Goal: Information Seeking & Learning: Learn about a topic

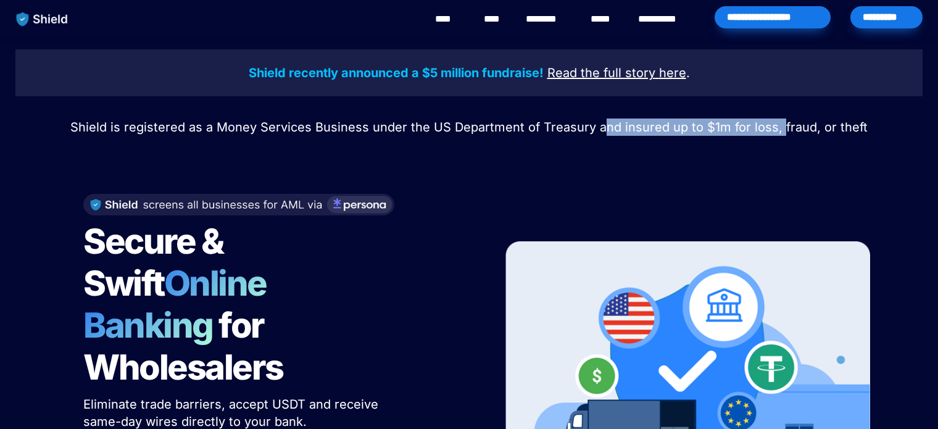
drag, startPoint x: 768, startPoint y: 122, endPoint x: 780, endPoint y: 122, distance: 11.7
click at [780, 122] on span "Shield is registered as a Money Services Business under the US Department of Tr…" at bounding box center [468, 127] width 797 height 15
click at [780, 142] on div "Shield recently announced a $5 million fundraise! Read the full story here . Sh…" at bounding box center [469, 295] width 938 height 516
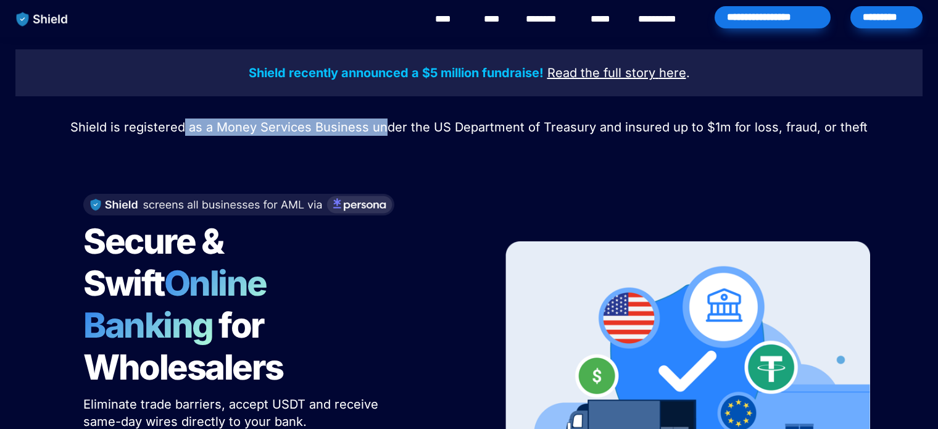
drag, startPoint x: 188, startPoint y: 132, endPoint x: 386, endPoint y: 123, distance: 198.2
click at [386, 123] on span "Shield is registered as a Money Services Business under the US Department of Tr…" at bounding box center [468, 127] width 797 height 15
click at [387, 124] on span "Shield is registered as a Money Services Business under the US Department of Tr…" at bounding box center [468, 127] width 797 height 15
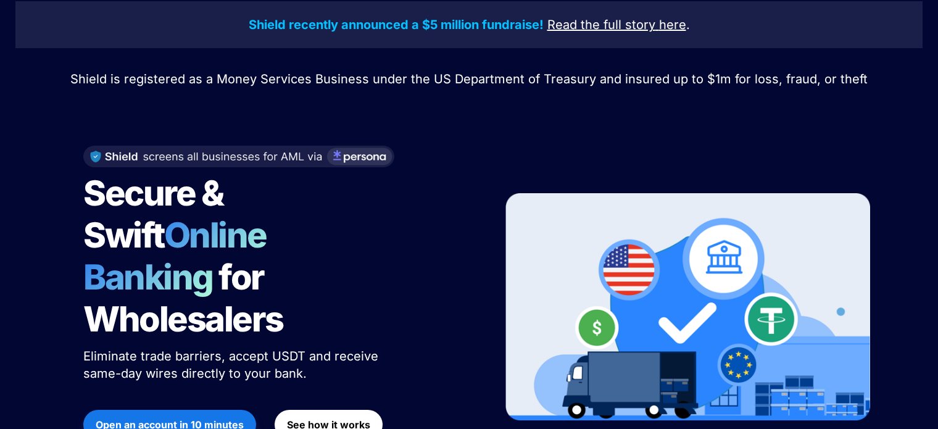
scroll to position [123, 0]
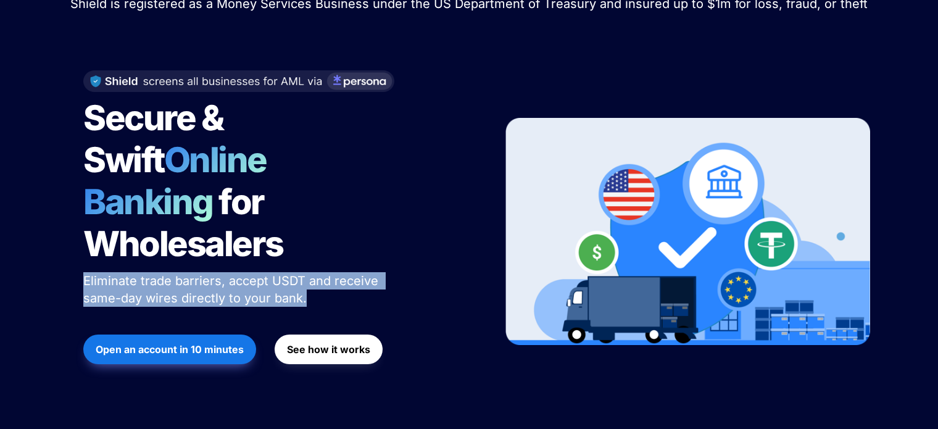
drag, startPoint x: 83, startPoint y: 233, endPoint x: 315, endPoint y: 250, distance: 232.6
click at [315, 250] on div "Secure & Swift Online Banking for Wholesalers Eliminate trade barriers, accept …" at bounding box center [277, 231] width 419 height 347
click at [315, 270] on p "Eliminate trade barriers, accept USDT and receive same-day wires directly to yo…" at bounding box center [237, 289] width 308 height 39
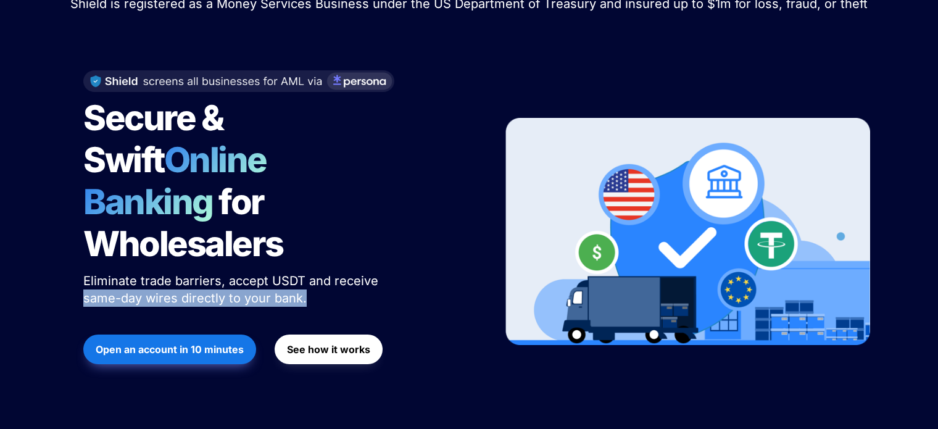
drag, startPoint x: 314, startPoint y: 251, endPoint x: 72, endPoint y: 256, distance: 242.5
click at [72, 256] on div "Secure & Swift Online Banking for Wholesalers Eliminate trade barriers, accept …" at bounding box center [277, 231] width 419 height 347
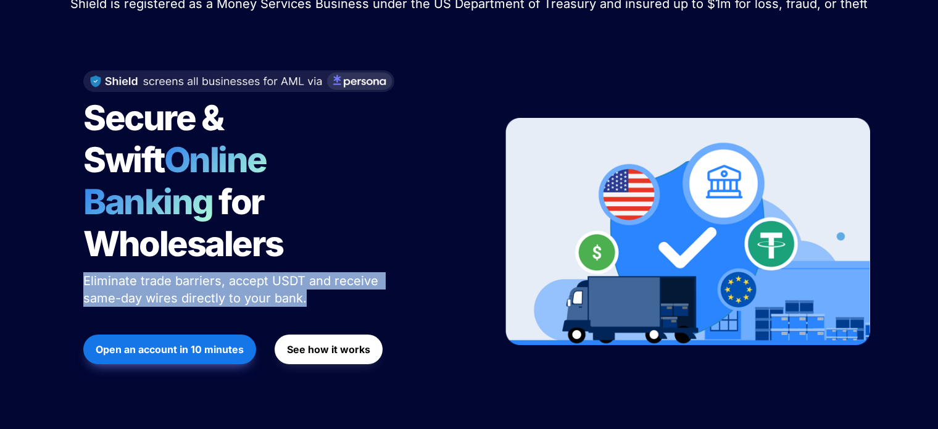
drag, startPoint x: 71, startPoint y: 239, endPoint x: 349, endPoint y: 262, distance: 279.2
click at [349, 262] on div "Secure & Swift Online Banking for Wholesalers Eliminate trade barriers, accept …" at bounding box center [277, 231] width 419 height 347
click at [350, 270] on p "Eliminate trade barriers, accept USDT and receive same-day wires directly to yo…" at bounding box center [237, 289] width 308 height 39
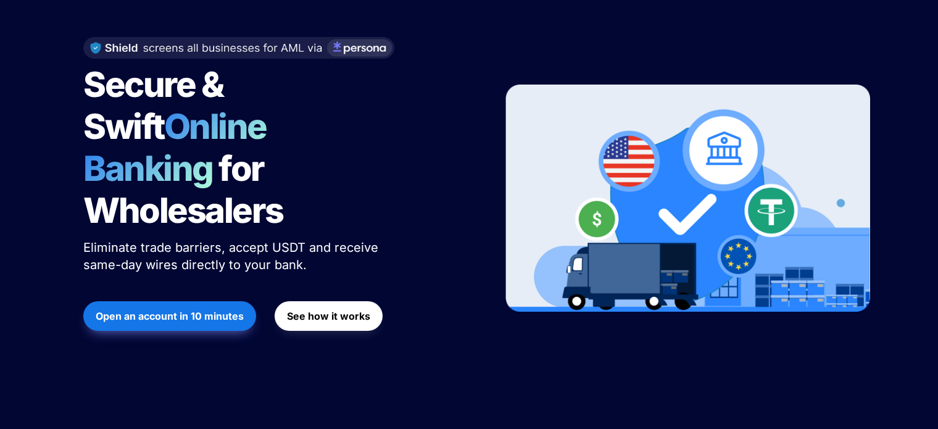
scroll to position [0, 0]
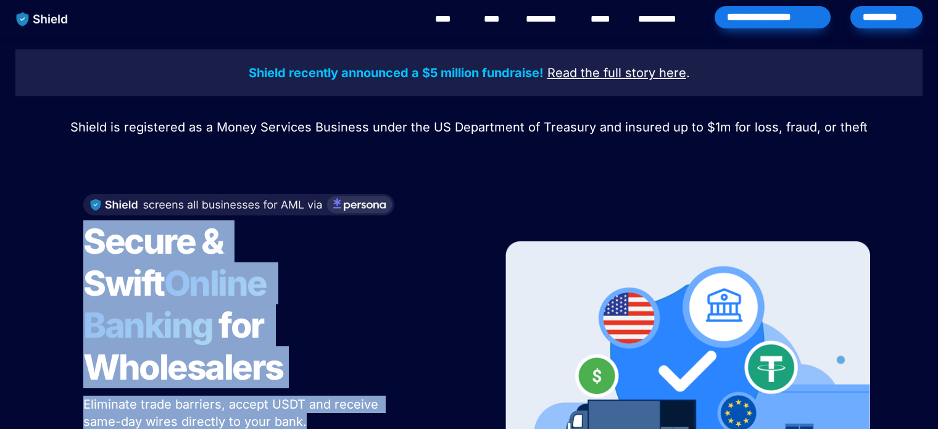
drag, startPoint x: 70, startPoint y: 244, endPoint x: 366, endPoint y: 374, distance: 324.2
click at [366, 374] on div "Secure & Swift Online Banking for Wholesalers Eliminate trade barriers, accept …" at bounding box center [277, 354] width 419 height 347
copy div "Secure & Swift Online Banking for Wholesalers Eliminate trade barriers, accept …"
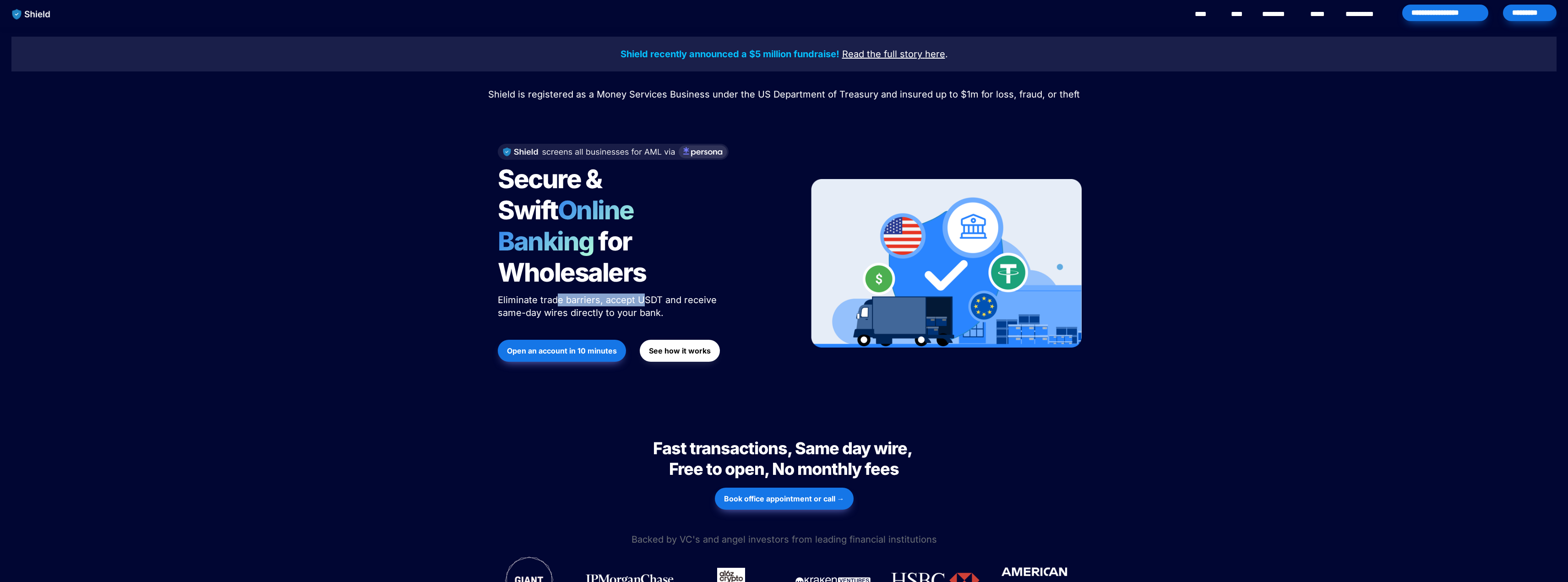
drag, startPoint x: 641, startPoint y: 266, endPoint x: 662, endPoint y: 269, distance: 21.2
click at [659, 295] on span "Eliminate trade barriers, accept USDT and receive same-day wires directly to yo…" at bounding box center [608, 307] width 222 height 24
click at [687, 295] on span "Eliminate trade barriers, accept USDT and receive same-day wires directly to yo…" at bounding box center [608, 307] width 222 height 24
click at [1358, 13] on link "**********" at bounding box center [1366, 14] width 42 height 11
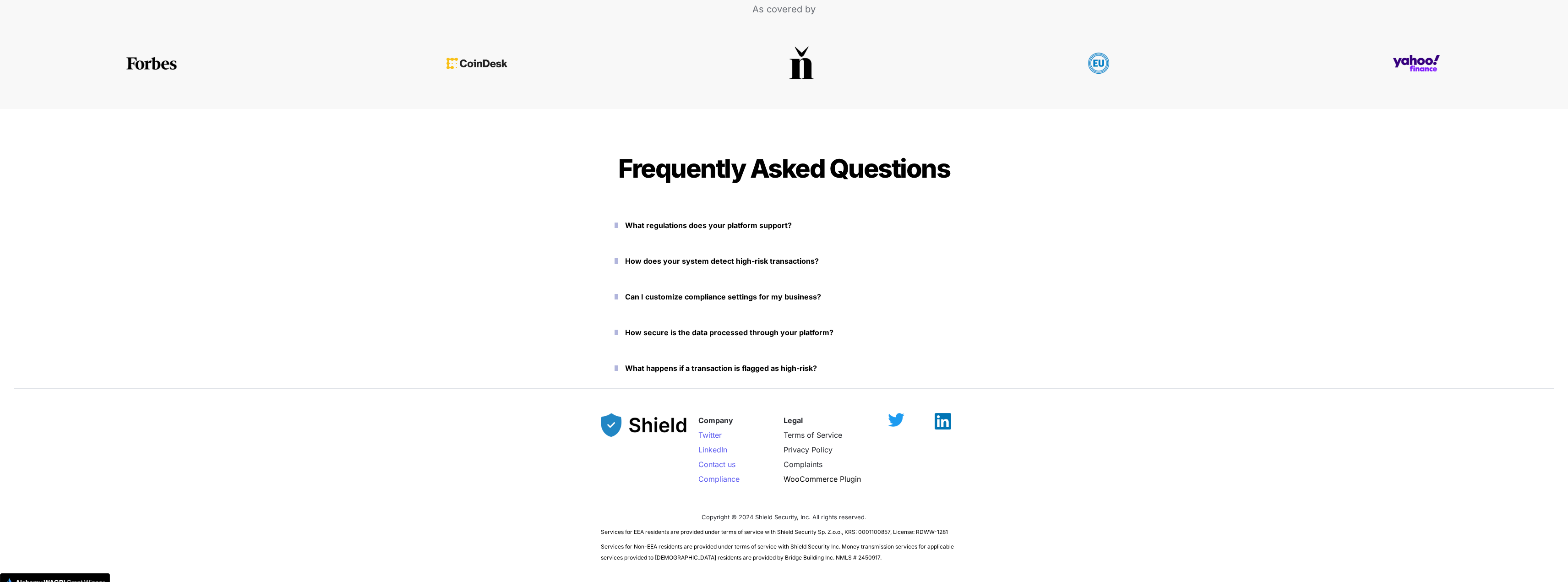
scroll to position [1872, 0]
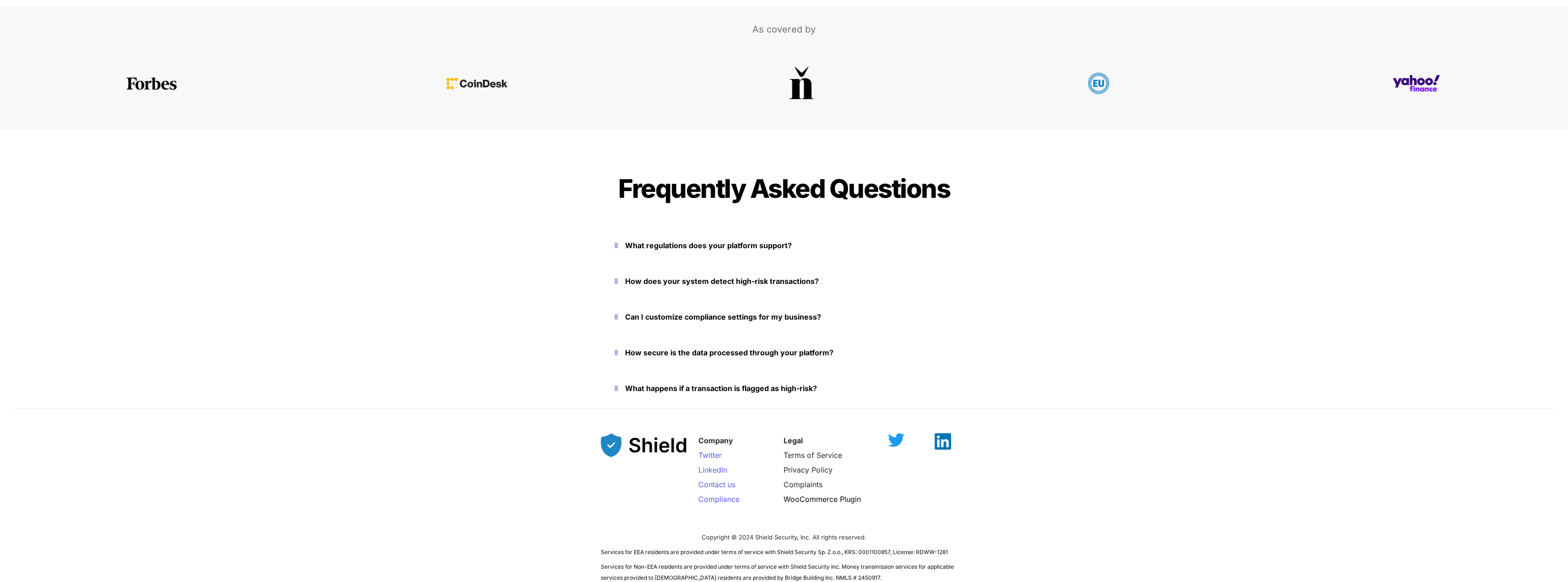
click at [751, 241] on p "What regulations does your platform support?" at bounding box center [789, 246] width 328 height 15
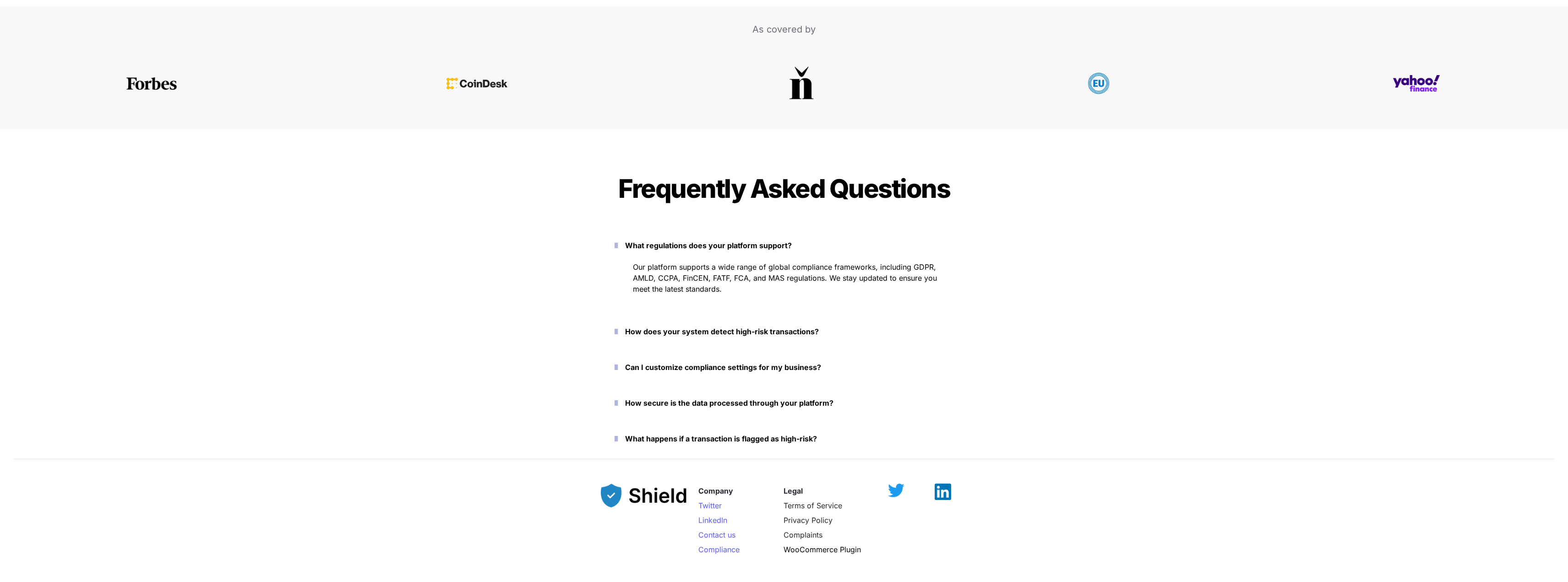
click at [685, 325] on p "How does your system detect high-risk transactions?" at bounding box center [789, 332] width 328 height 15
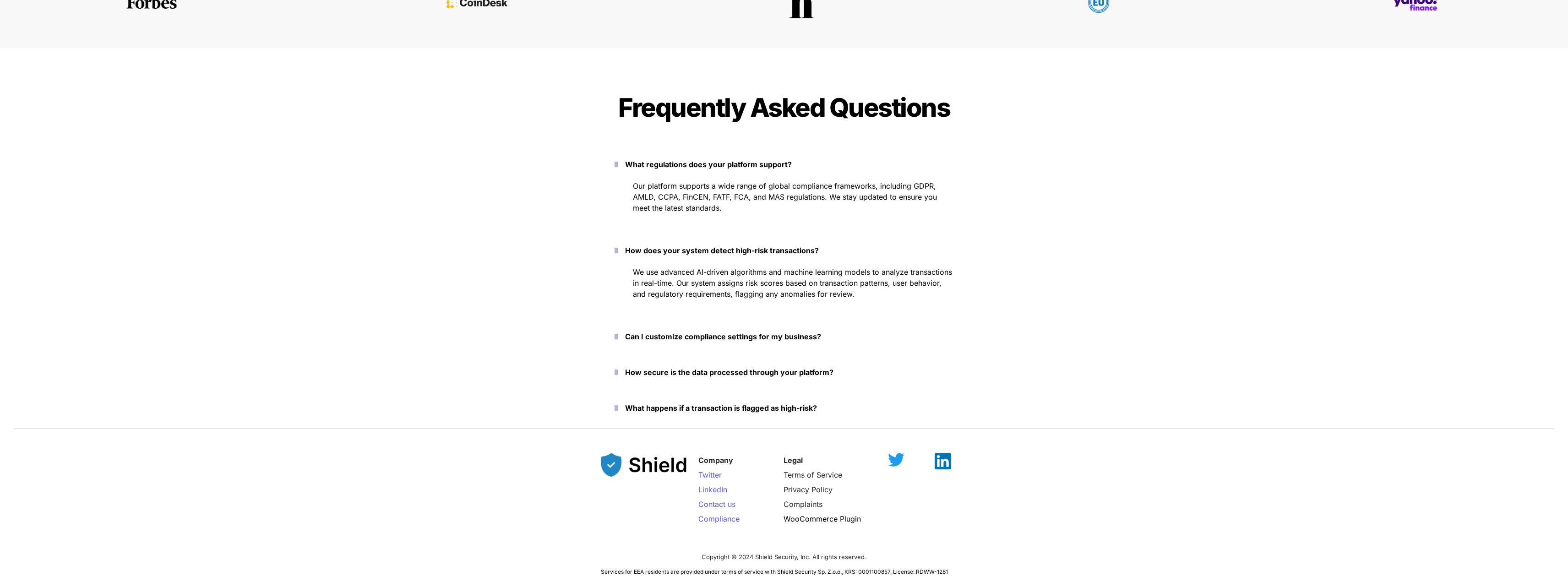
scroll to position [1964, 0]
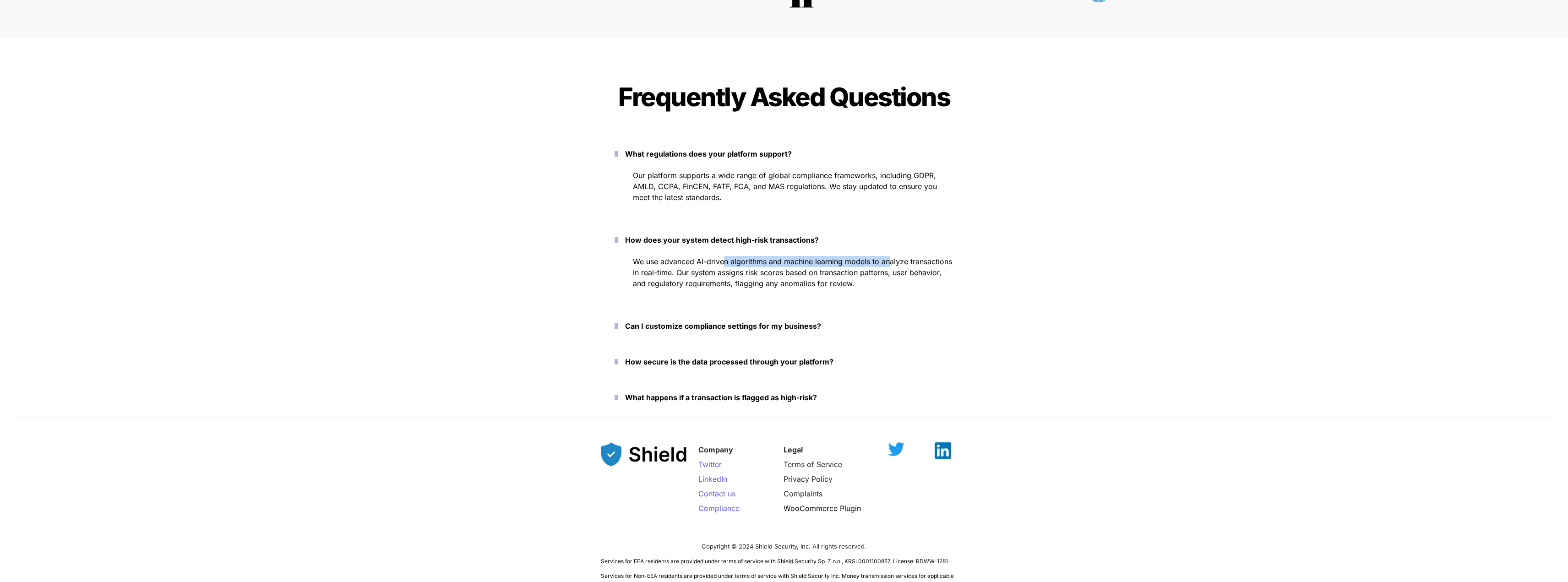
drag, startPoint x: 724, startPoint y: 261, endPoint x: 897, endPoint y: 268, distance: 173.1
click at [893, 267] on p "We use advanced AI-driven algorithms and machine learning models to analyze tra…" at bounding box center [793, 272] width 321 height 36
click at [898, 269] on span "We use advanced AI-driven algorithms and machine learning models to analyze tra…" at bounding box center [793, 272] width 321 height 31
drag, startPoint x: 786, startPoint y: 278, endPoint x: 736, endPoint y: 273, distance: 50.2
click at [736, 273] on p "We use advanced AI-driven algorithms and machine learning models to analyze tra…" at bounding box center [793, 272] width 321 height 36
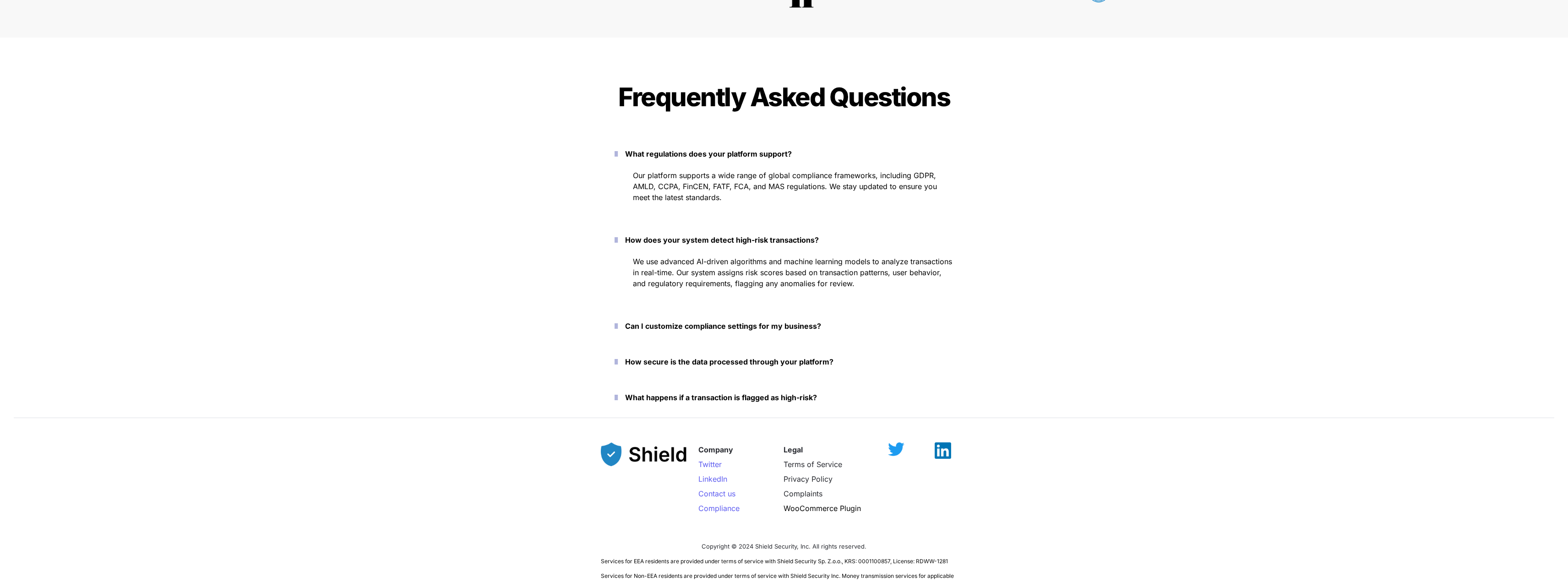
click at [725, 269] on span "We use advanced AI-driven algorithms and machine learning models to analyze tra…" at bounding box center [793, 272] width 321 height 31
drag, startPoint x: 725, startPoint y: 269, endPoint x: 836, endPoint y: 269, distance: 111.0
click at [836, 269] on span "We use advanced AI-driven algorithms and machine learning models to analyze tra…" at bounding box center [793, 272] width 321 height 31
click at [739, 324] on strong "Can I customize compliance settings for my business?" at bounding box center [723, 326] width 196 height 9
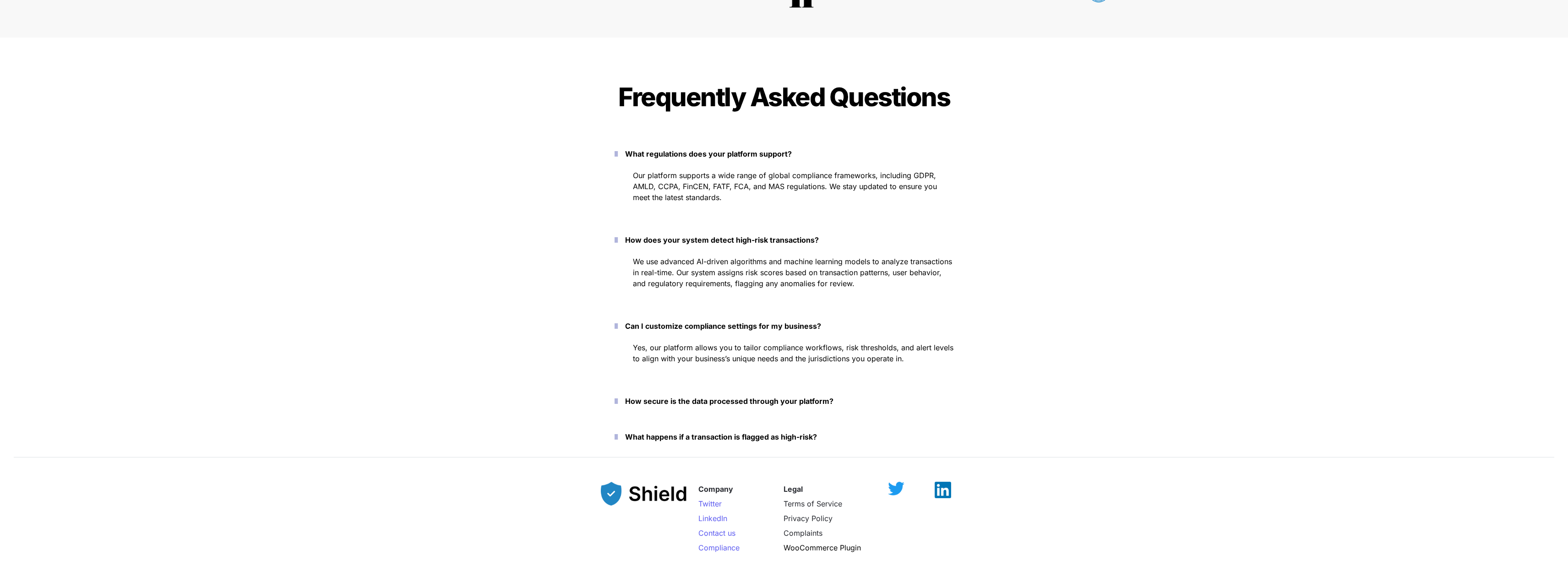
click at [793, 321] on strong "Can I customize compliance settings for my business?" at bounding box center [723, 326] width 196 height 9
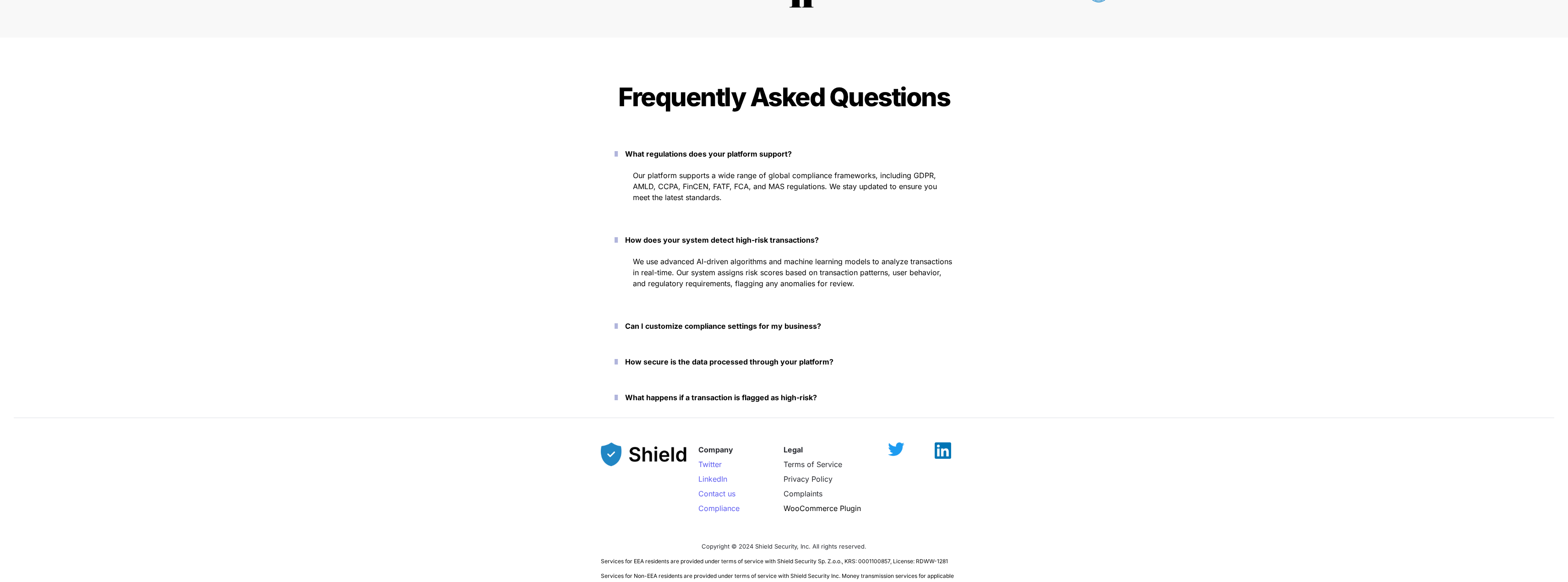
click at [773, 234] on p "How does your system detect high-risk transactions?" at bounding box center [789, 240] width 328 height 15
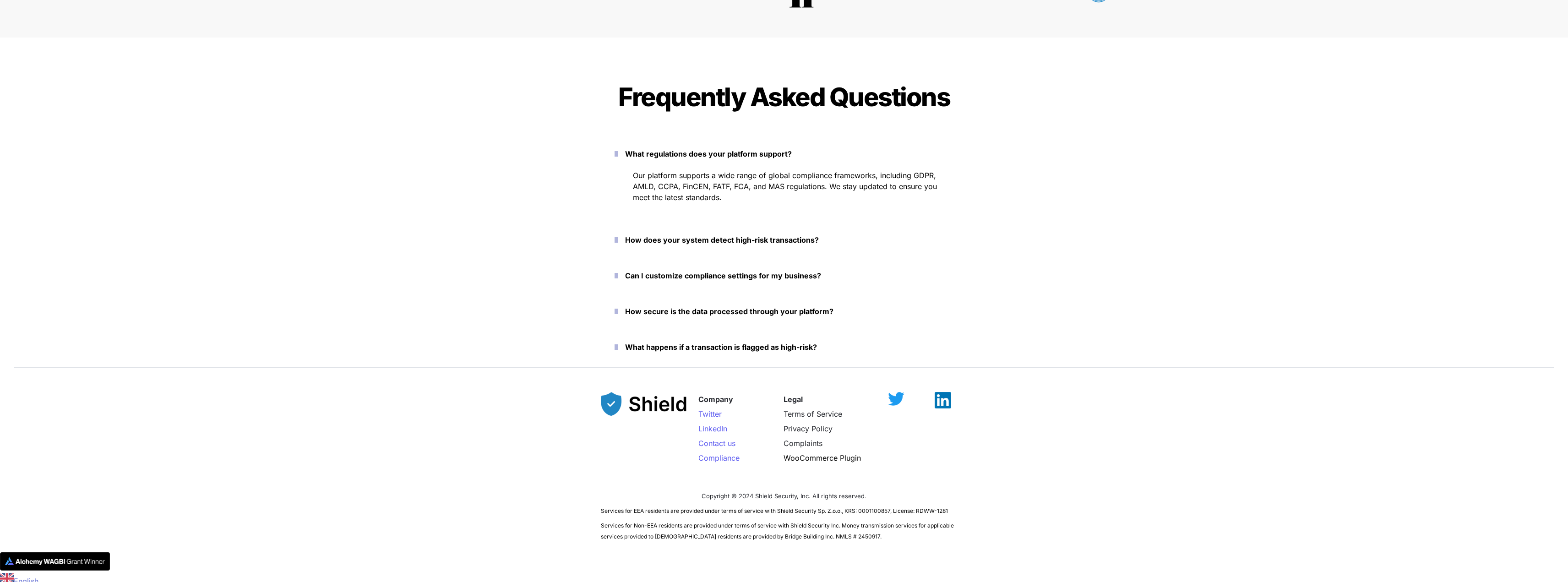
click at [731, 148] on p "What regulations does your platform support?" at bounding box center [789, 154] width 328 height 15
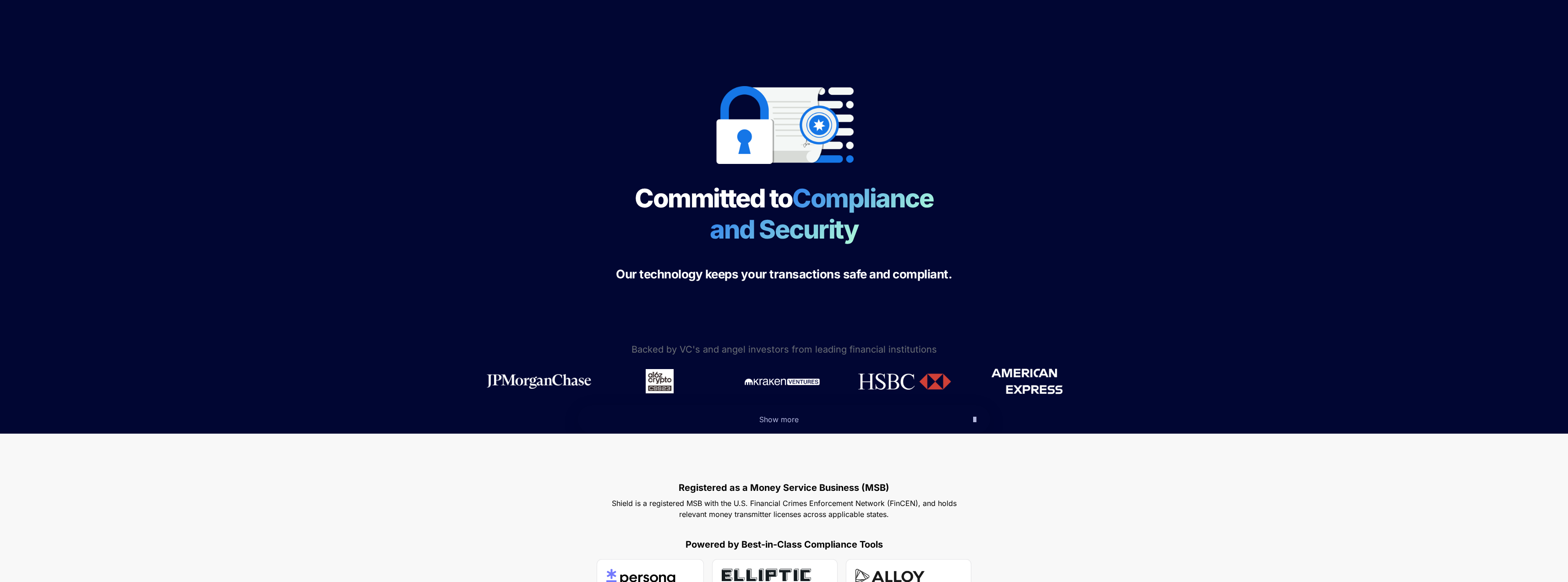
scroll to position [0, 0]
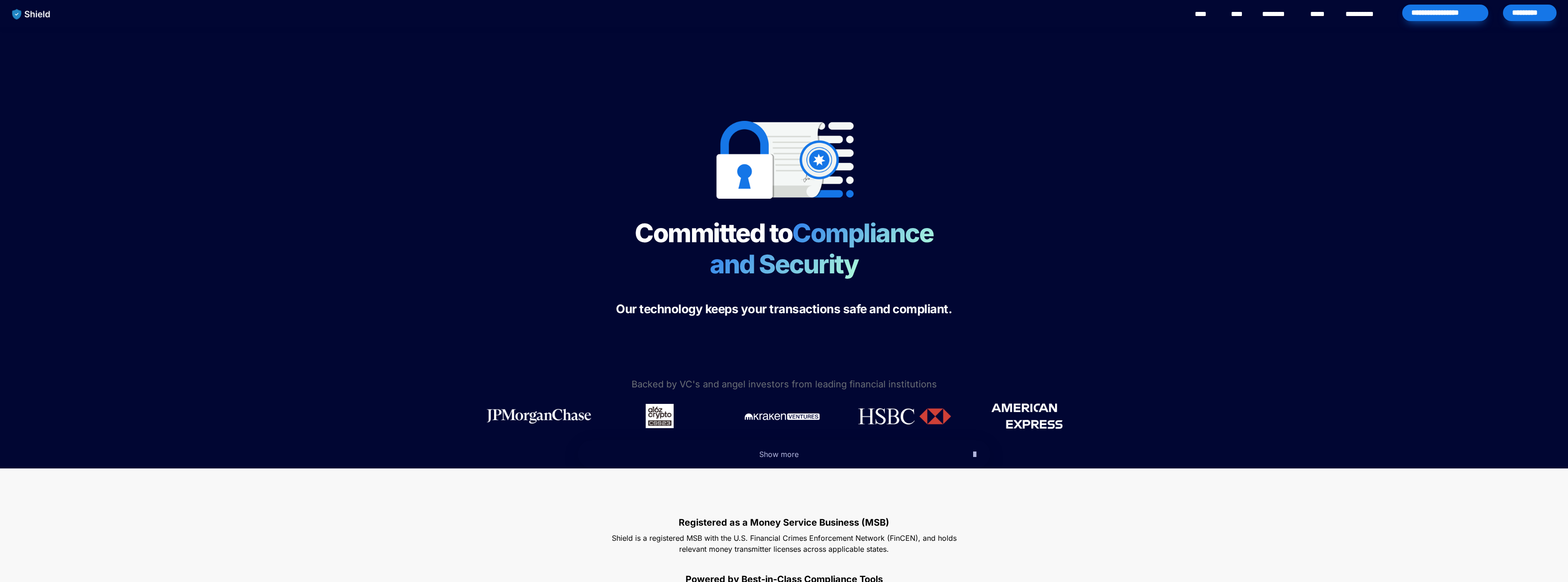
click at [1212, 15] on link "****" at bounding box center [1205, 14] width 21 height 11
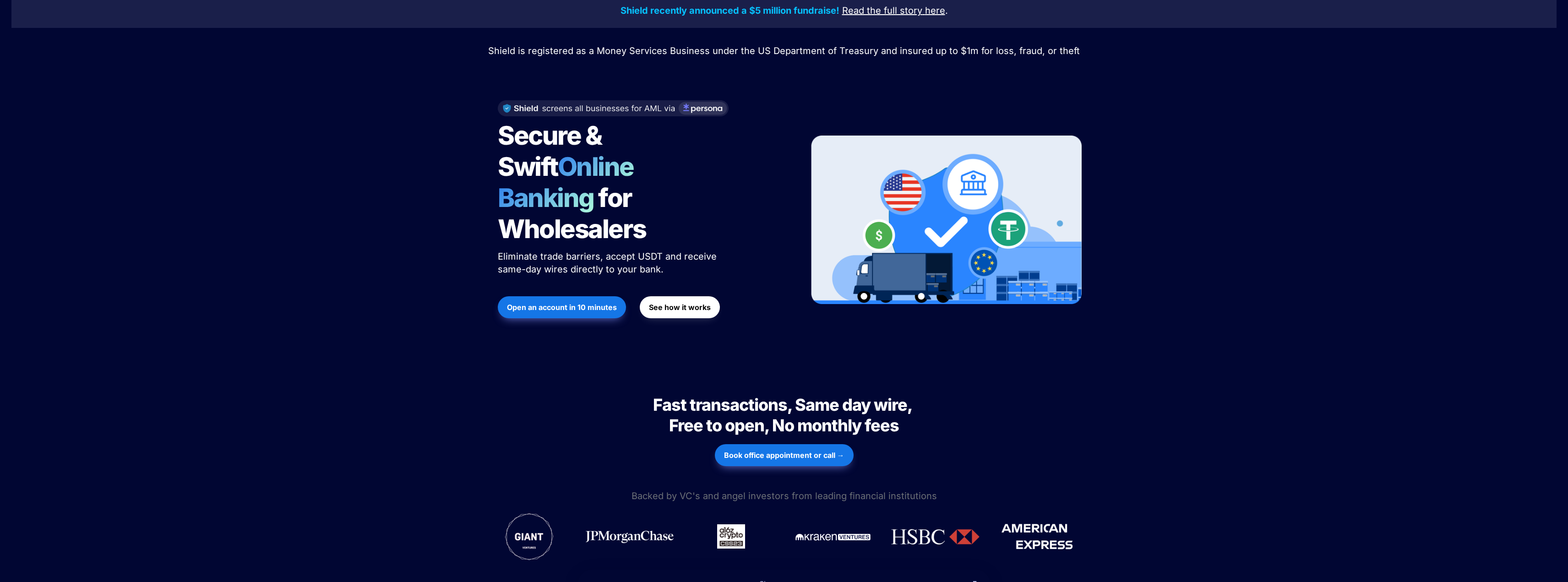
scroll to position [91, 0]
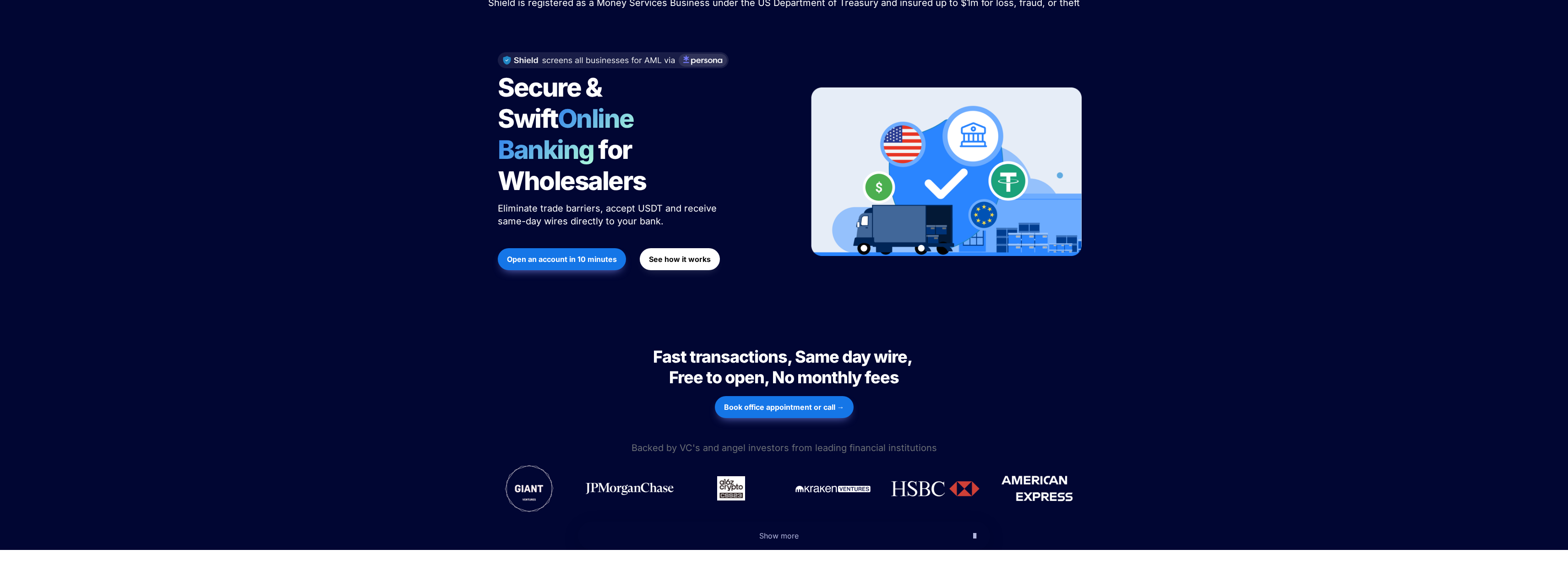
click at [783, 529] on p "Show more" at bounding box center [779, 536] width 374 height 15
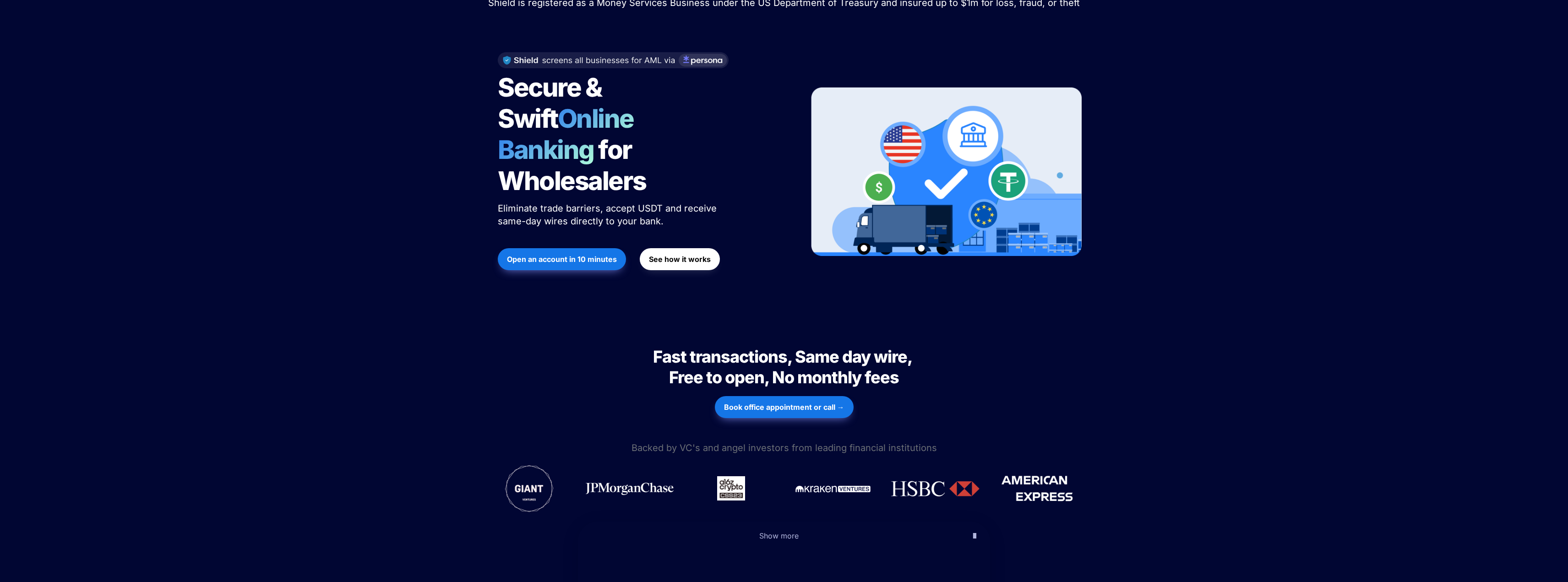
click at [782, 532] on span "Show more" at bounding box center [779, 536] width 39 height 9
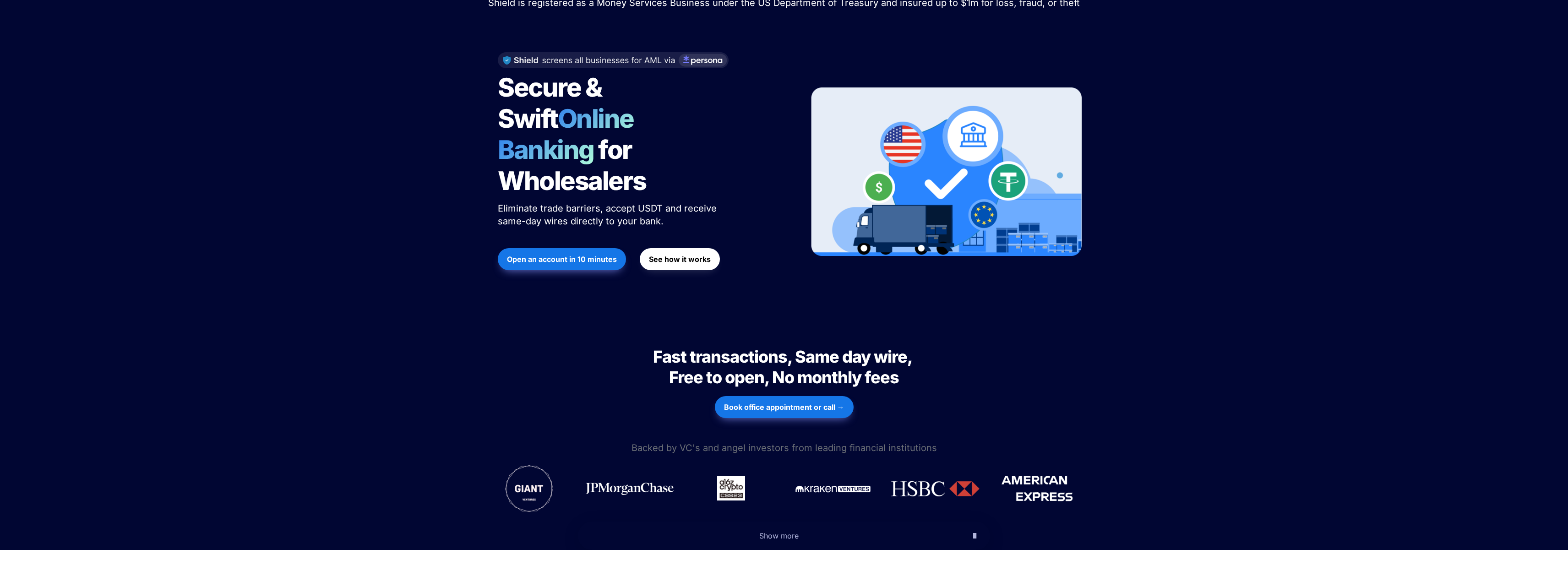
click at [782, 532] on span "Show more" at bounding box center [779, 536] width 39 height 9
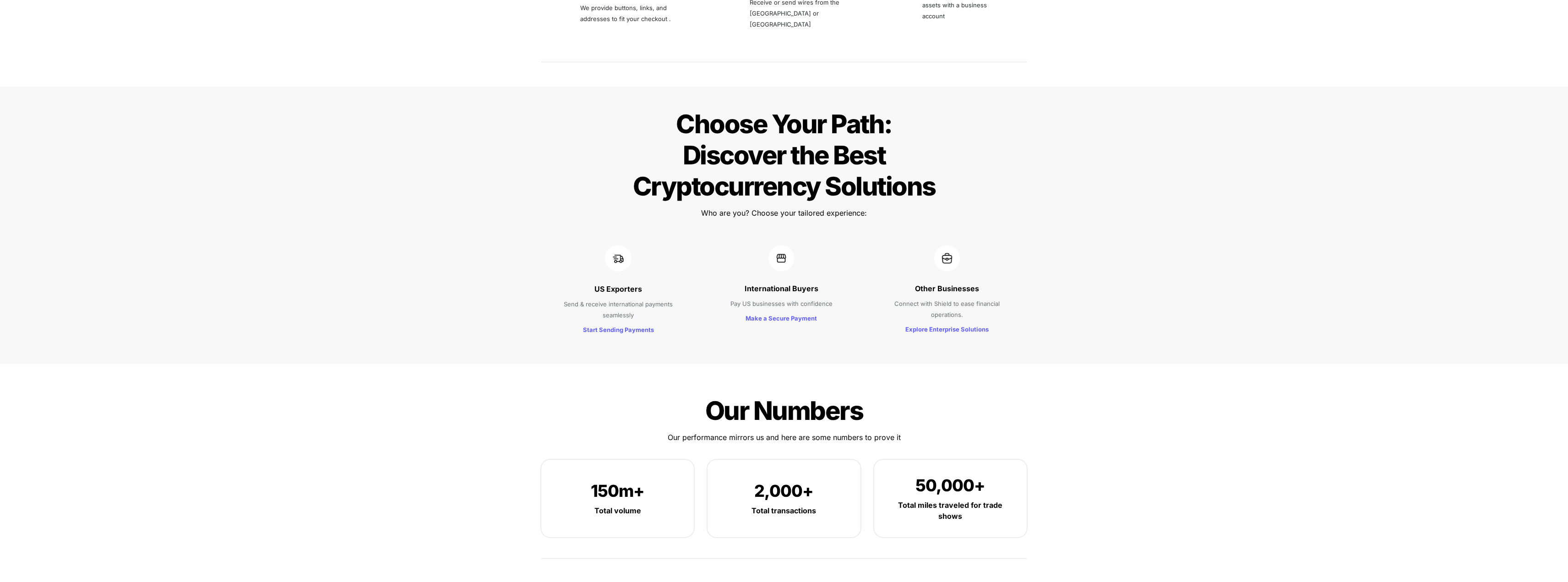
scroll to position [1145, 0]
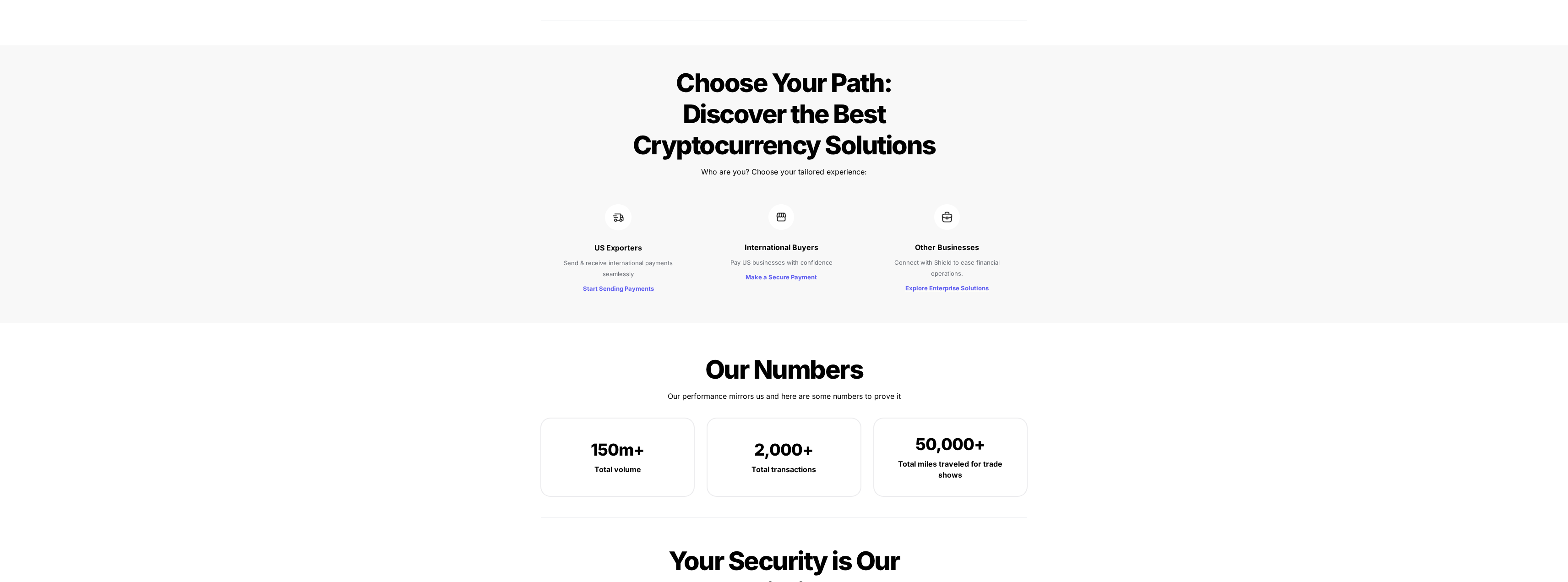
click at [963, 284] on strong "Explore Enterprise Solutions" at bounding box center [947, 288] width 83 height 7
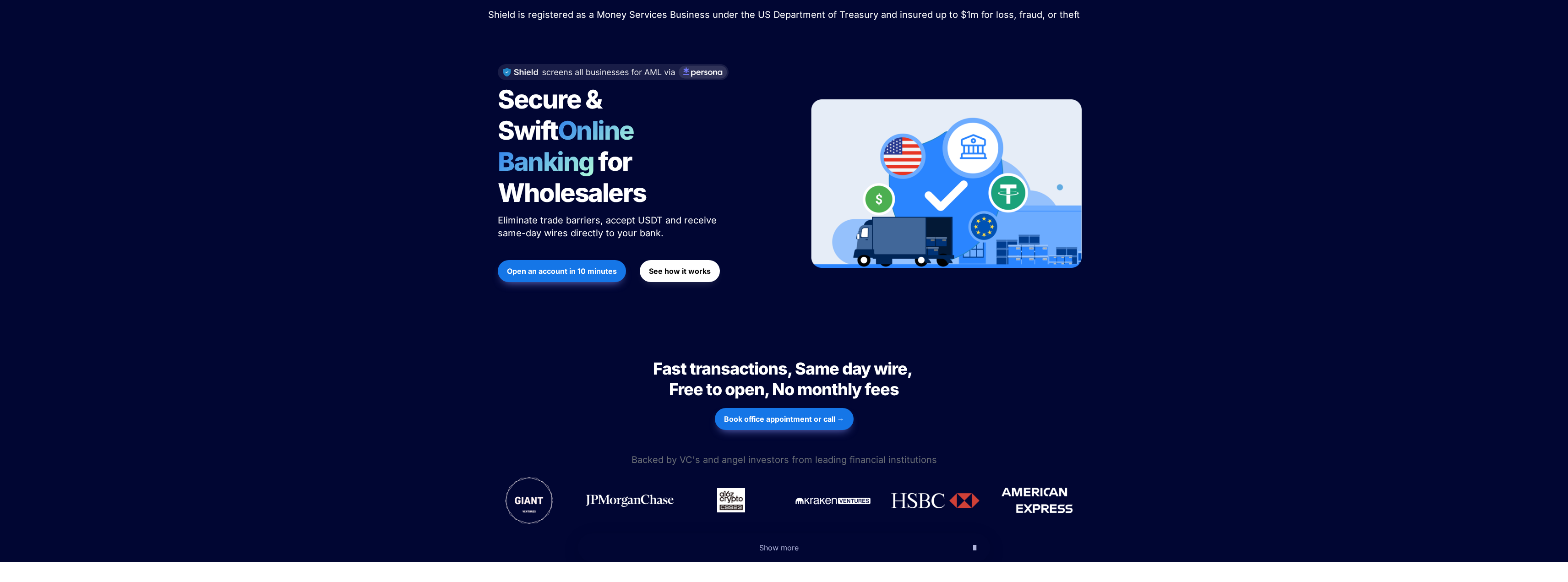
scroll to position [183, 0]
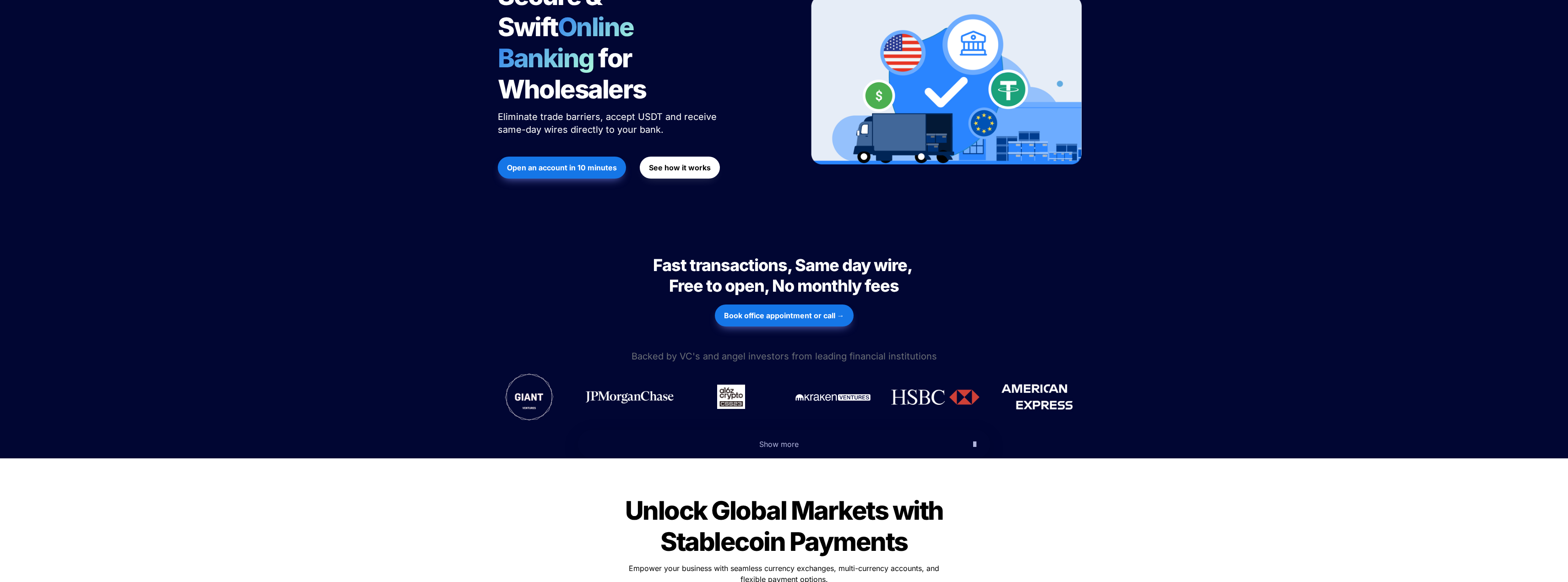
click at [780, 436] on p "Show more" at bounding box center [779, 444] width 374 height 15
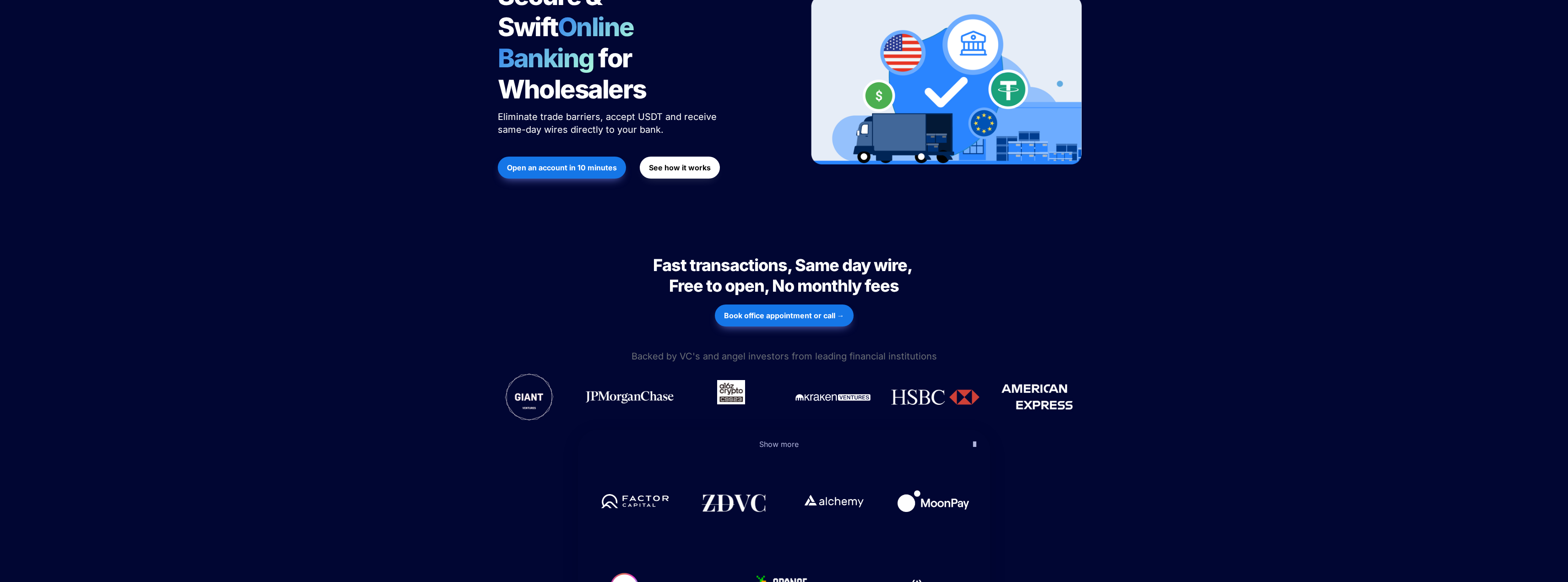
click at [717, 380] on img at bounding box center [731, 392] width 28 height 24
